Goal: Task Accomplishment & Management: Use online tool/utility

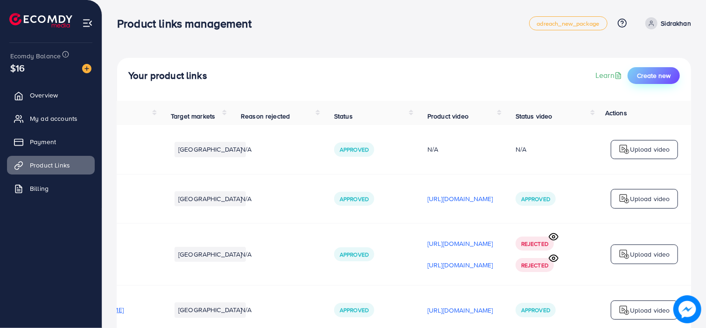
click at [638, 72] on span "Create new" at bounding box center [654, 75] width 34 height 9
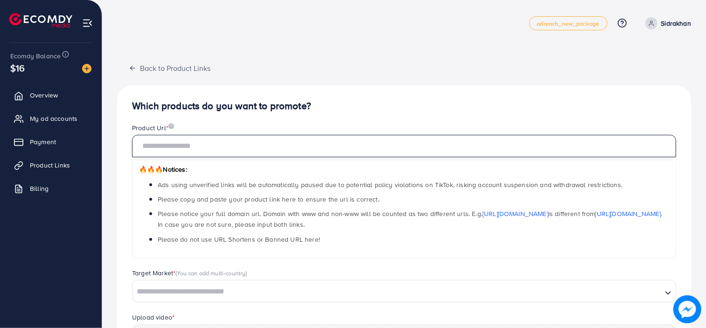
click at [328, 144] on input "text" at bounding box center [404, 146] width 544 height 22
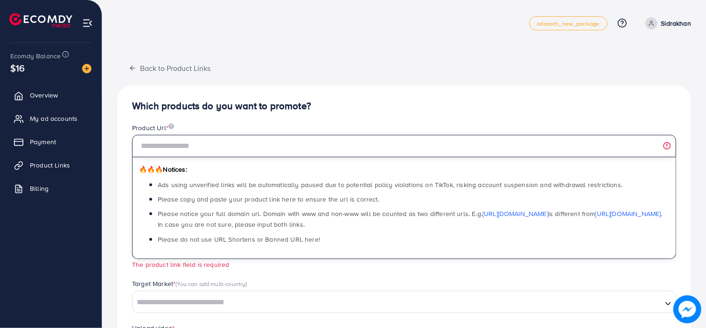
paste input "**********"
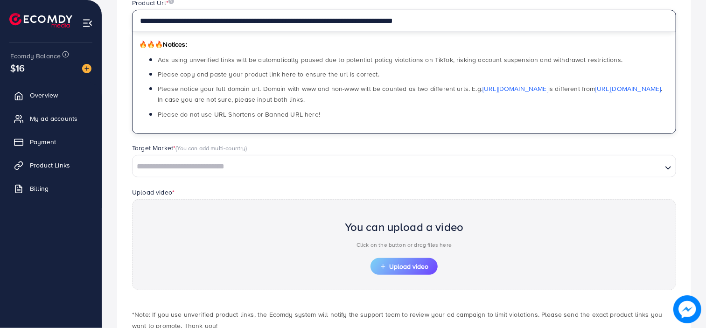
scroll to position [138, 0]
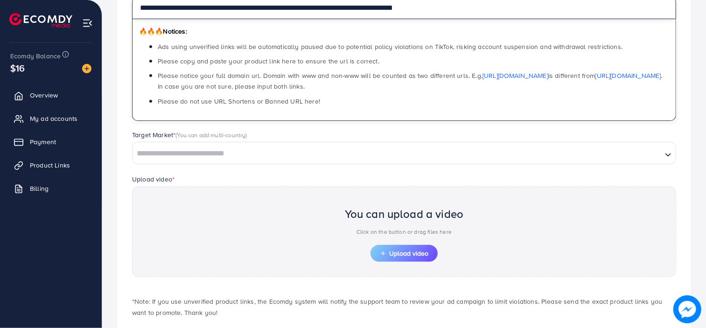
type input "**********"
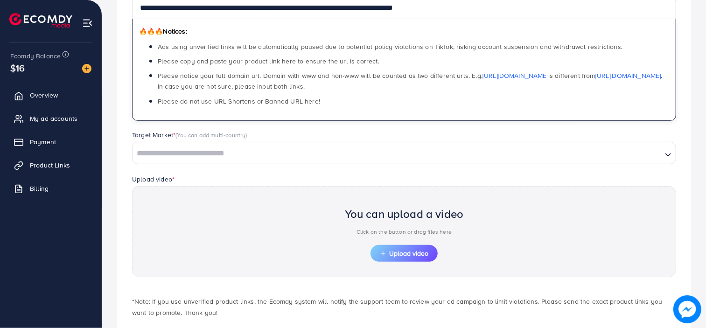
click at [262, 157] on input "Search for option" at bounding box center [397, 154] width 528 height 14
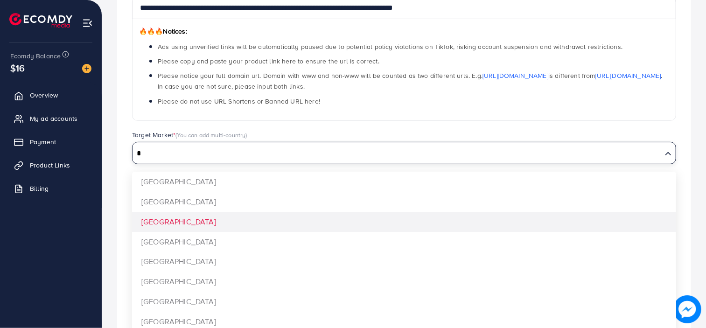
type input "*"
click at [232, 217] on div "**********" at bounding box center [404, 154] width 574 height 414
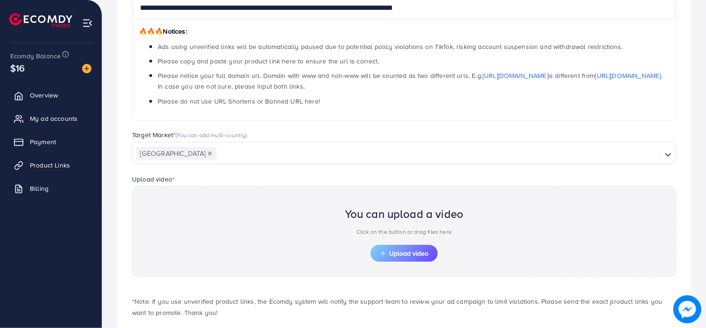
click at [392, 241] on div "You can upload a video Click on the button or drag files here" at bounding box center [404, 223] width 119 height 43
click at [387, 253] on span "Upload video" at bounding box center [404, 253] width 49 height 7
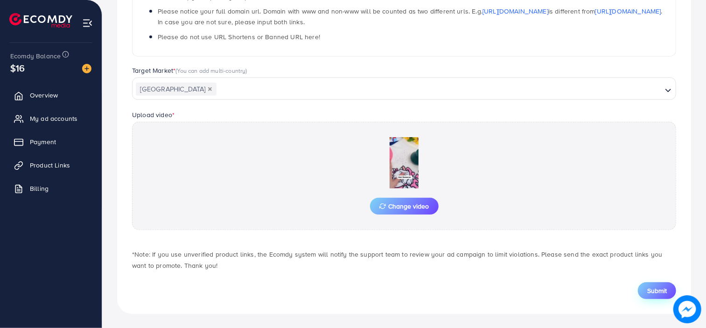
scroll to position [203, 0]
click at [641, 286] on button "Submit" at bounding box center [657, 290] width 38 height 17
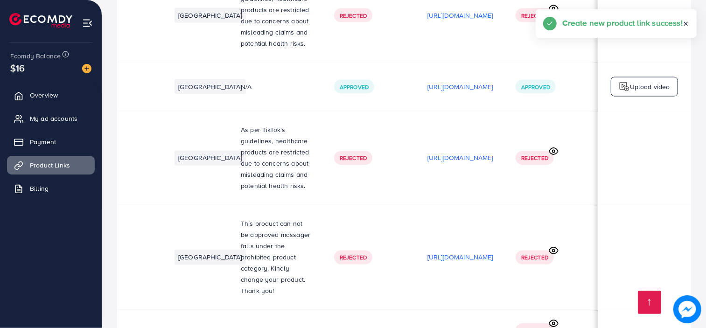
scroll to position [0, 212]
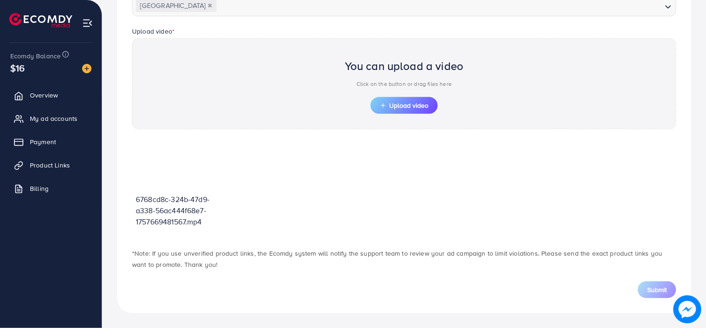
scroll to position [286, 0]
click at [402, 104] on span "Upload video" at bounding box center [404, 106] width 49 height 7
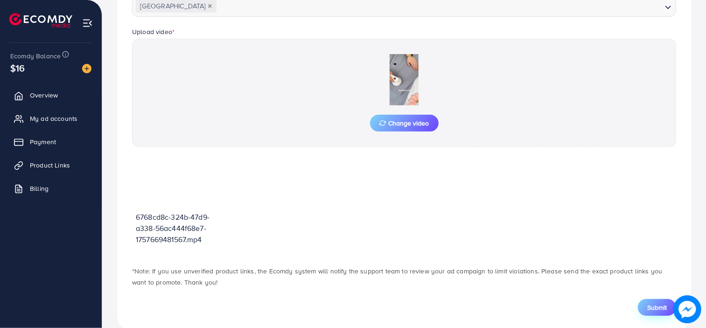
click at [663, 290] on div "Submit" at bounding box center [404, 302] width 559 height 28
click at [657, 300] on button "Submit" at bounding box center [657, 307] width 38 height 17
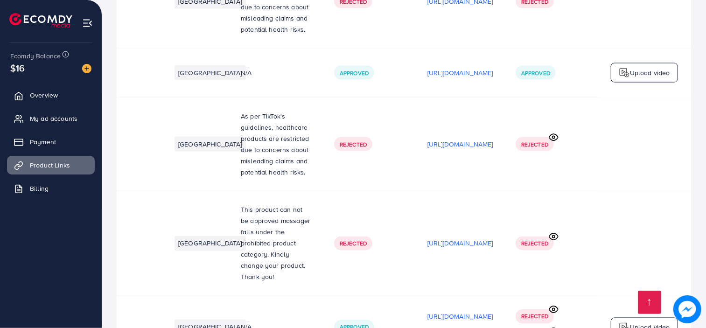
scroll to position [0, 212]
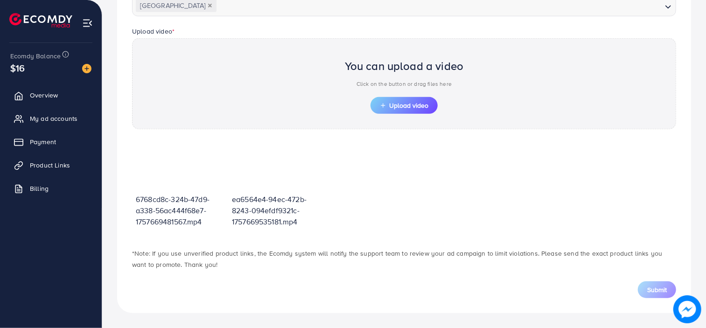
scroll to position [286, 0]
click at [391, 103] on span "Upload video" at bounding box center [404, 106] width 49 height 7
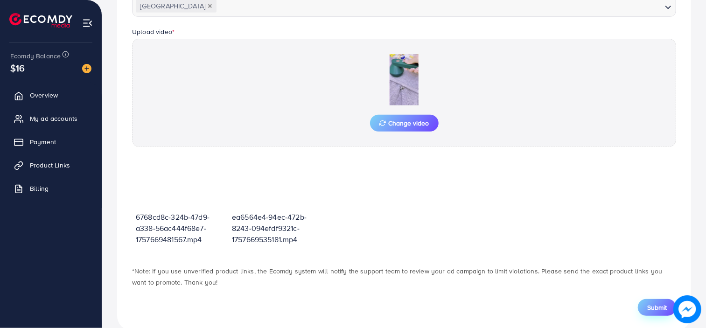
click at [651, 309] on span "Submit" at bounding box center [657, 307] width 20 height 9
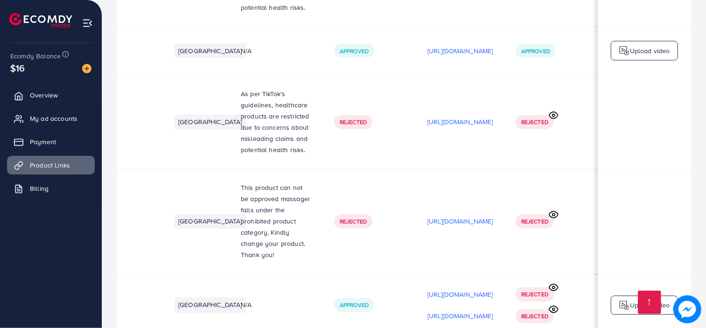
scroll to position [0, 0]
